Goal: Find specific page/section: Find specific page/section

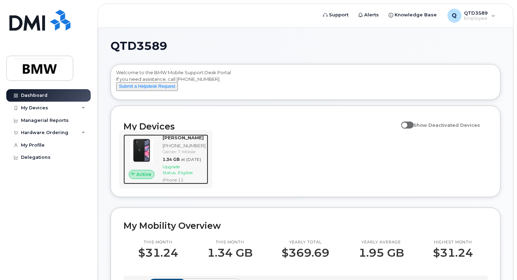
click at [154, 158] on img at bounding box center [141, 150] width 25 height 25
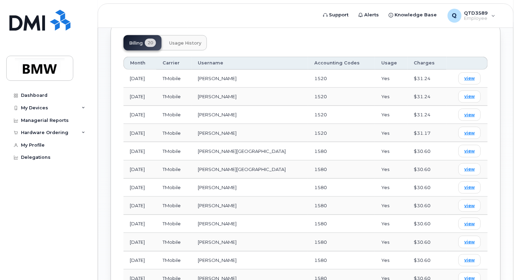
scroll to position [314, 0]
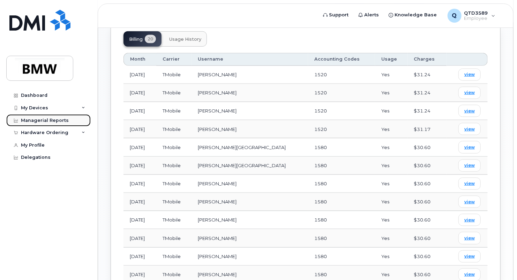
click at [46, 121] on div "Managerial Reports" at bounding box center [45, 121] width 48 height 6
